Goal: Find specific page/section: Find specific page/section

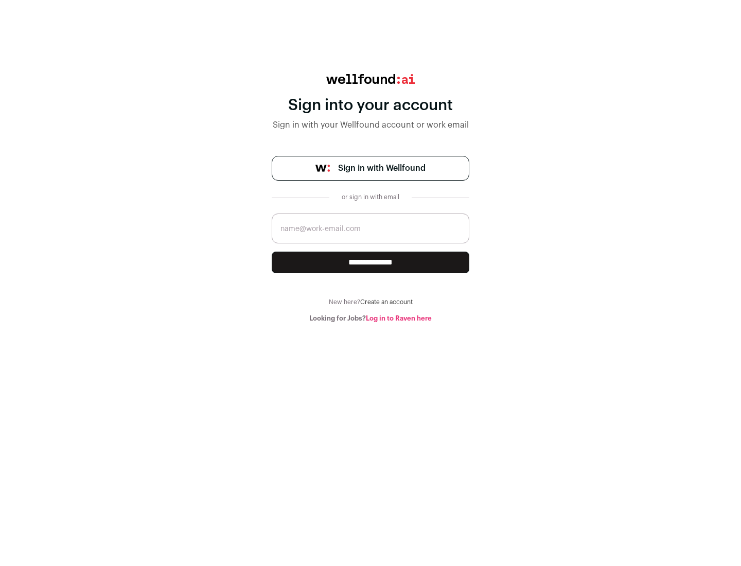
click at [381, 168] on span "Sign in with Wellfound" at bounding box center [381, 168] width 87 height 12
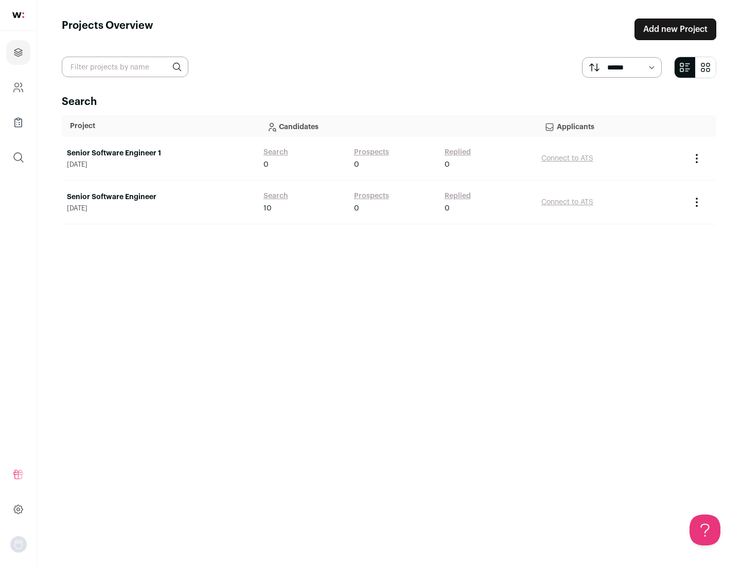
click at [160, 197] on link "Senior Software Engineer" at bounding box center [160, 197] width 186 height 10
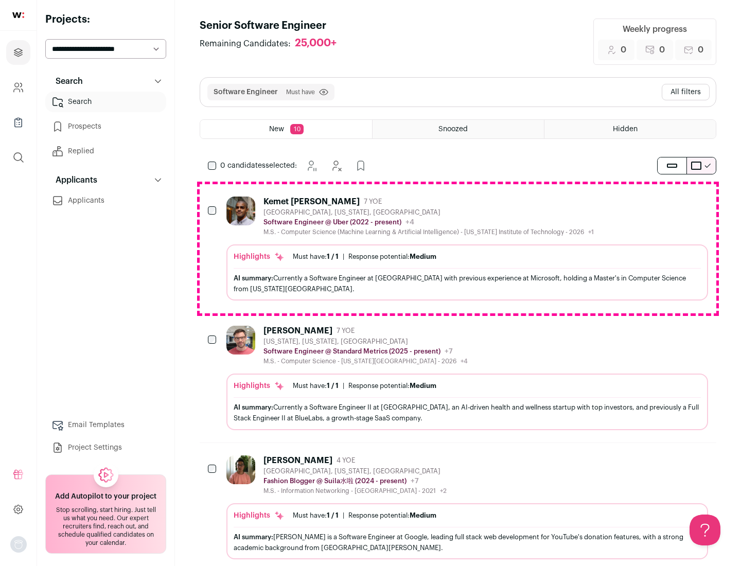
click at [458, 249] on div "Highlights Must have: 1 / 1 How many must haves have been fulfilled? | Response…" at bounding box center [467, 272] width 482 height 56
